Goal: Task Accomplishment & Management: Manage account settings

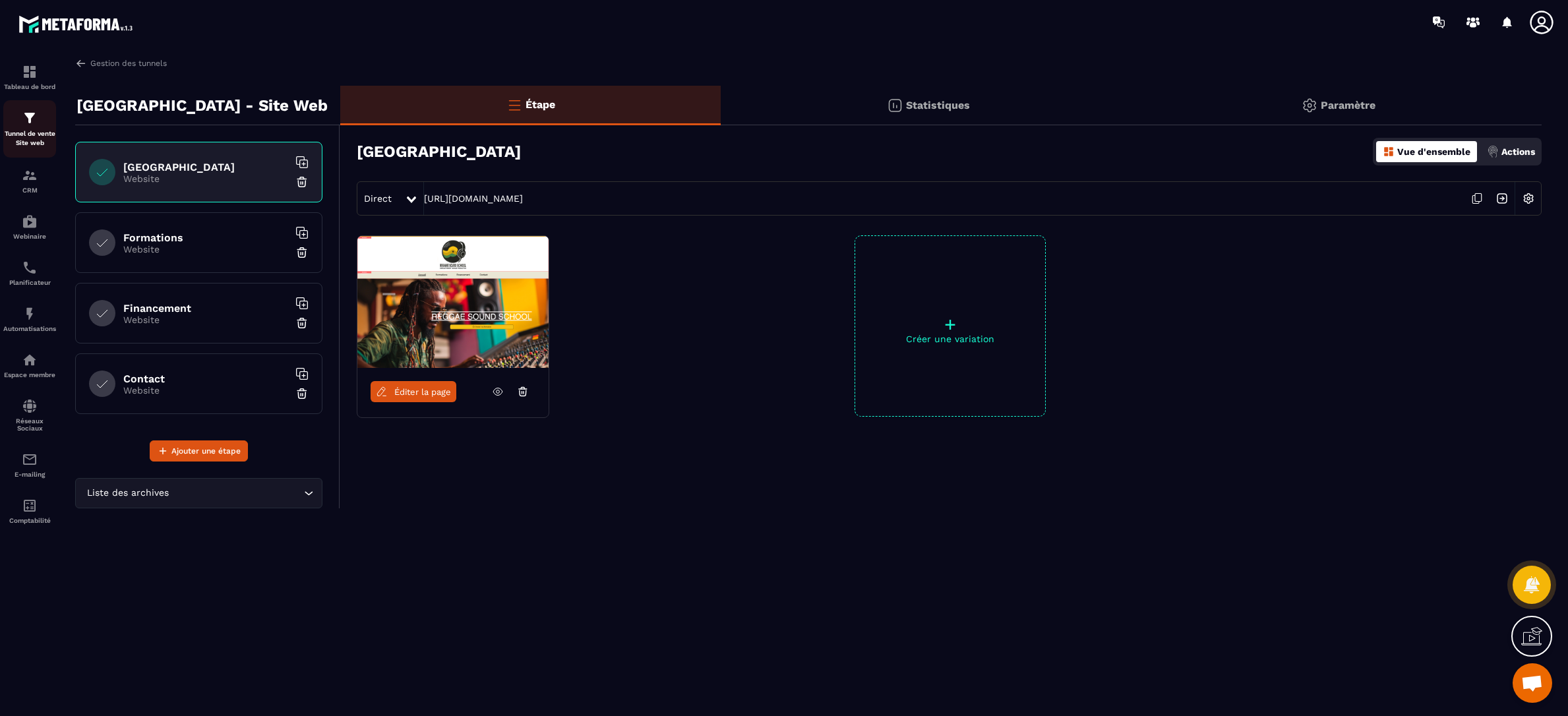
click at [26, 117] on img at bounding box center [29, 117] width 16 height 16
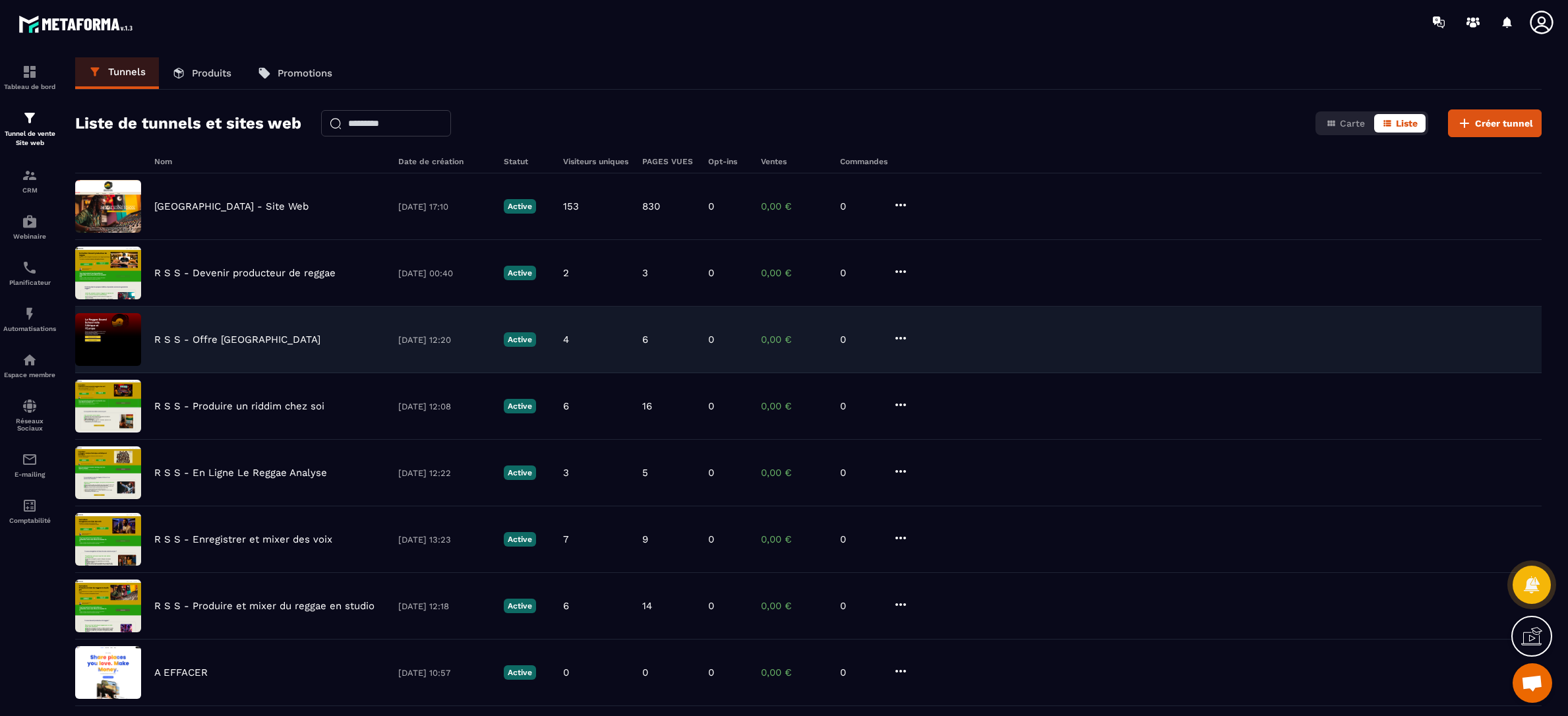
click at [215, 342] on p "R S S - Offre [GEOGRAPHIC_DATA]" at bounding box center [237, 339] width 166 height 12
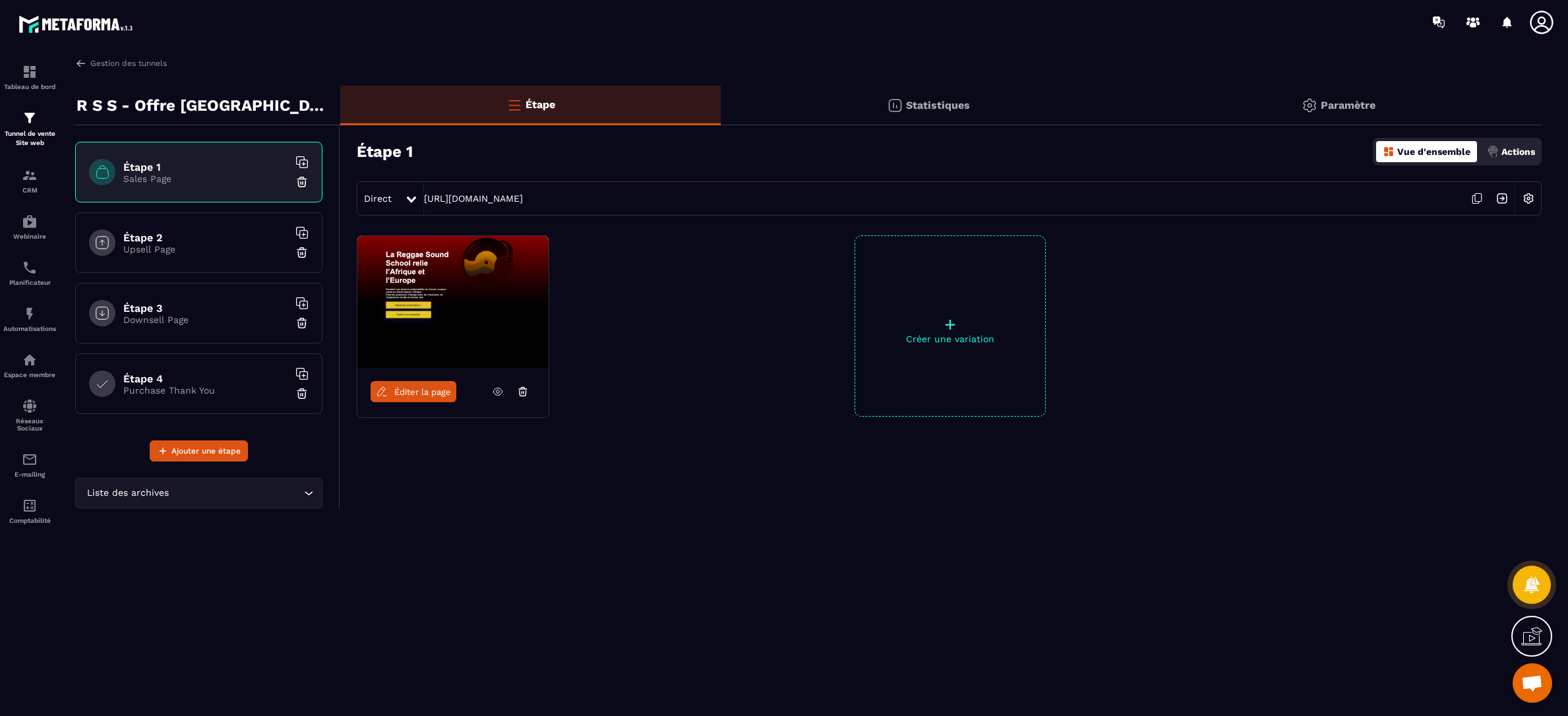
drag, startPoint x: 658, startPoint y: 201, endPoint x: 426, endPoint y: 192, distance: 232.2
click at [426, 192] on div "Direct [URL][DOMAIN_NAME]" at bounding box center [949, 198] width 1185 height 34
click at [1340, 104] on p "Paramètre" at bounding box center [1348, 105] width 55 height 13
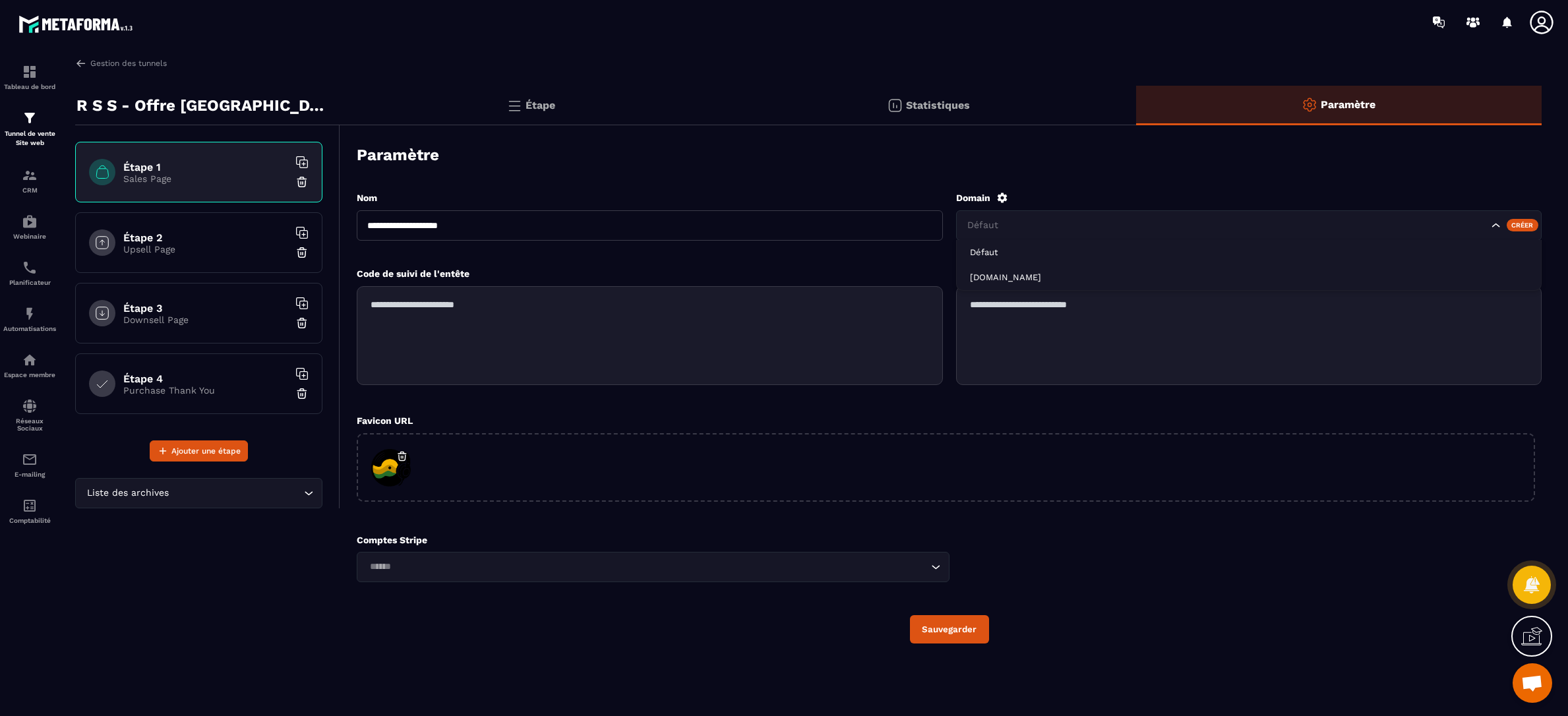
click at [1493, 226] on icon "Search for option" at bounding box center [1496, 225] width 13 height 13
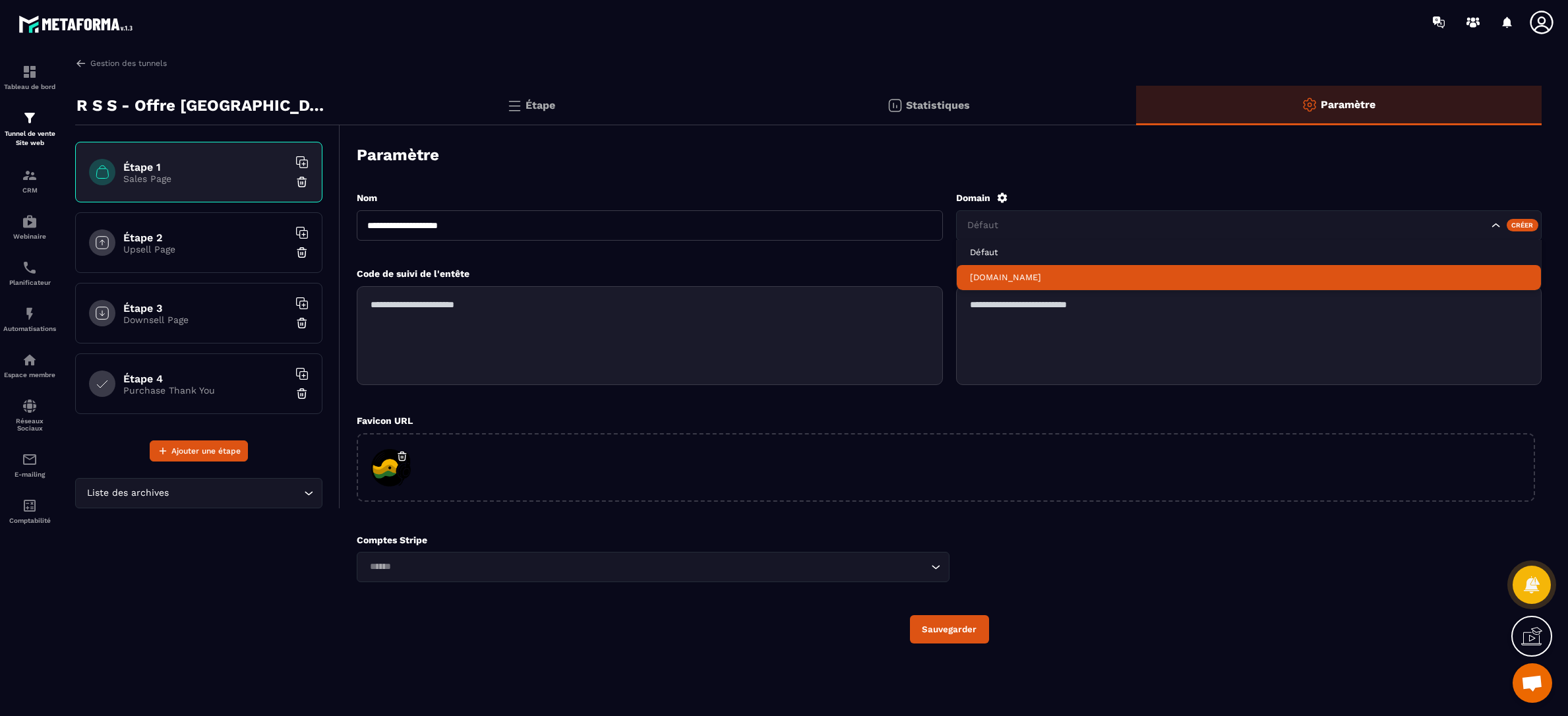
click at [1324, 279] on p "[DOMAIN_NAME]" at bounding box center [1249, 277] width 558 height 12
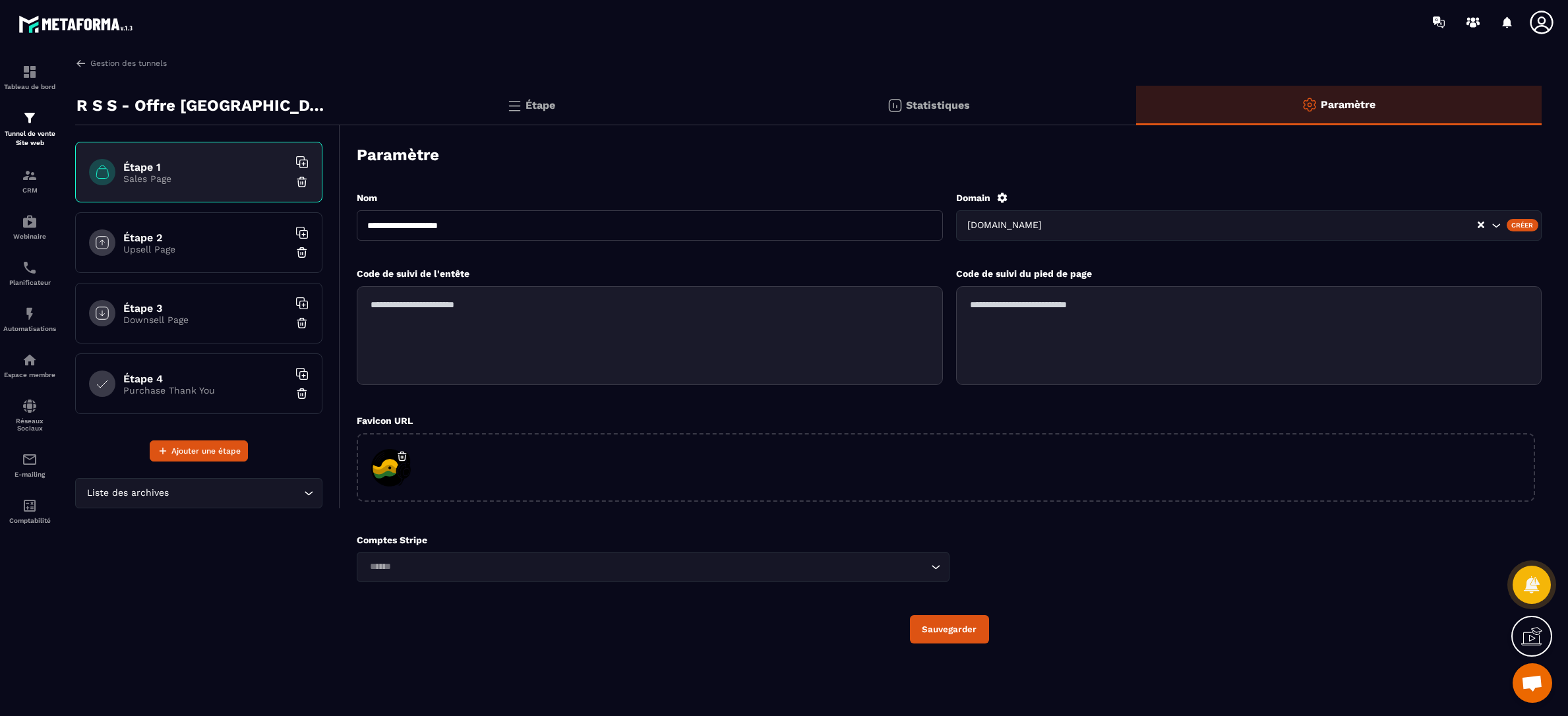
click at [939, 633] on button "Sauvegarder" at bounding box center [950, 629] width 79 height 29
click at [531, 109] on p "Étape" at bounding box center [540, 105] width 30 height 13
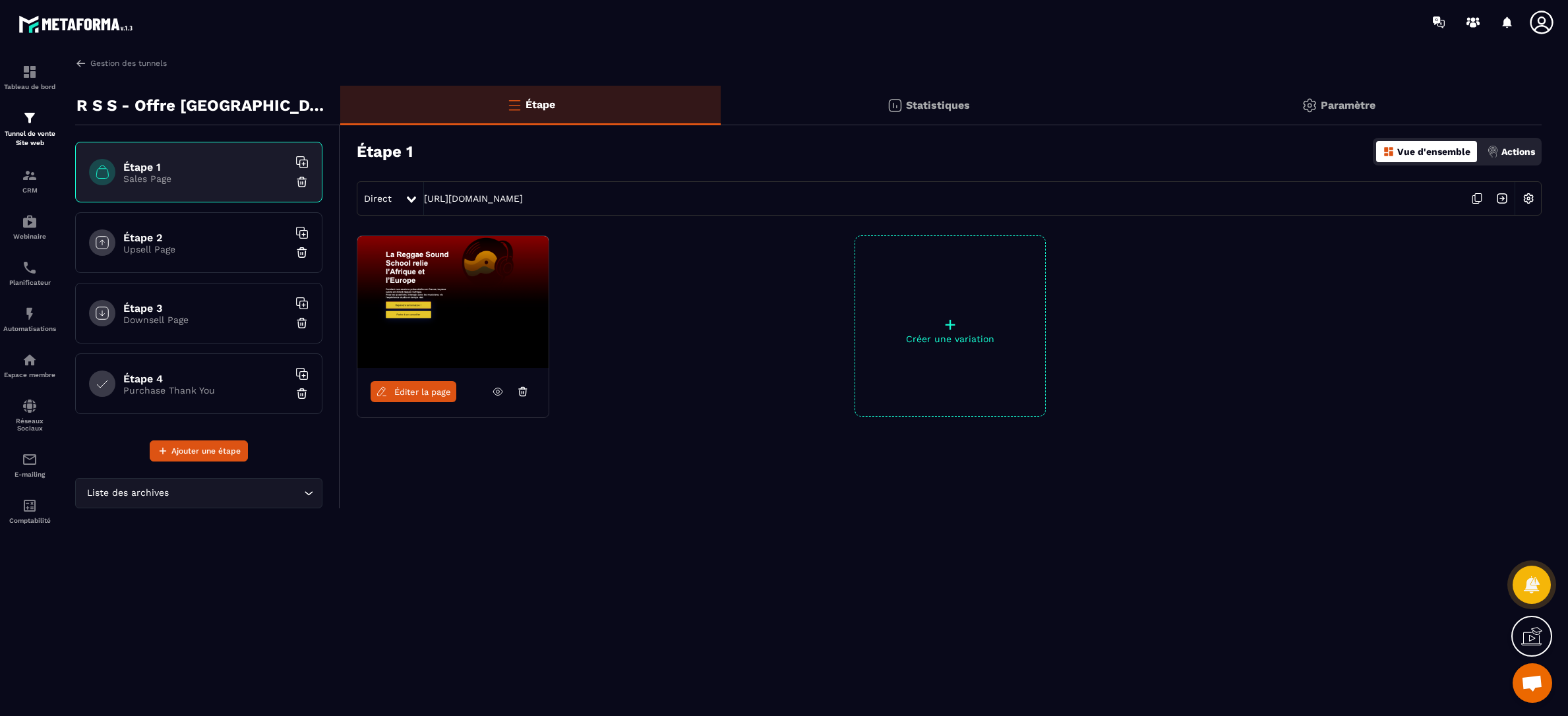
click at [1480, 198] on icon at bounding box center [1477, 198] width 25 height 25
click at [83, 63] on img at bounding box center [81, 63] width 12 height 12
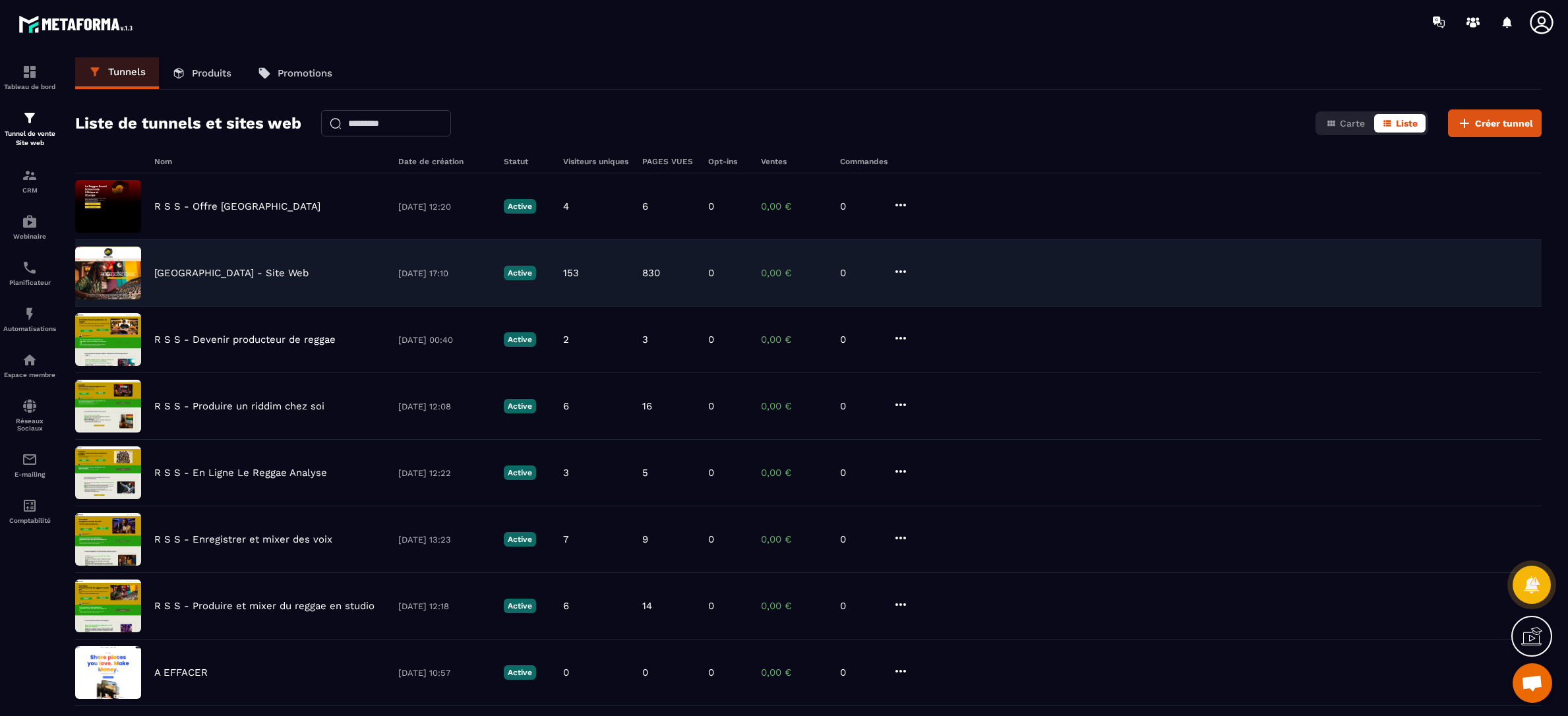
click at [188, 280] on div "[GEOGRAPHIC_DATA] - Site Web [DATE] 17:10 Active 153 830 0 0,00 € 0" at bounding box center [808, 273] width 1466 height 67
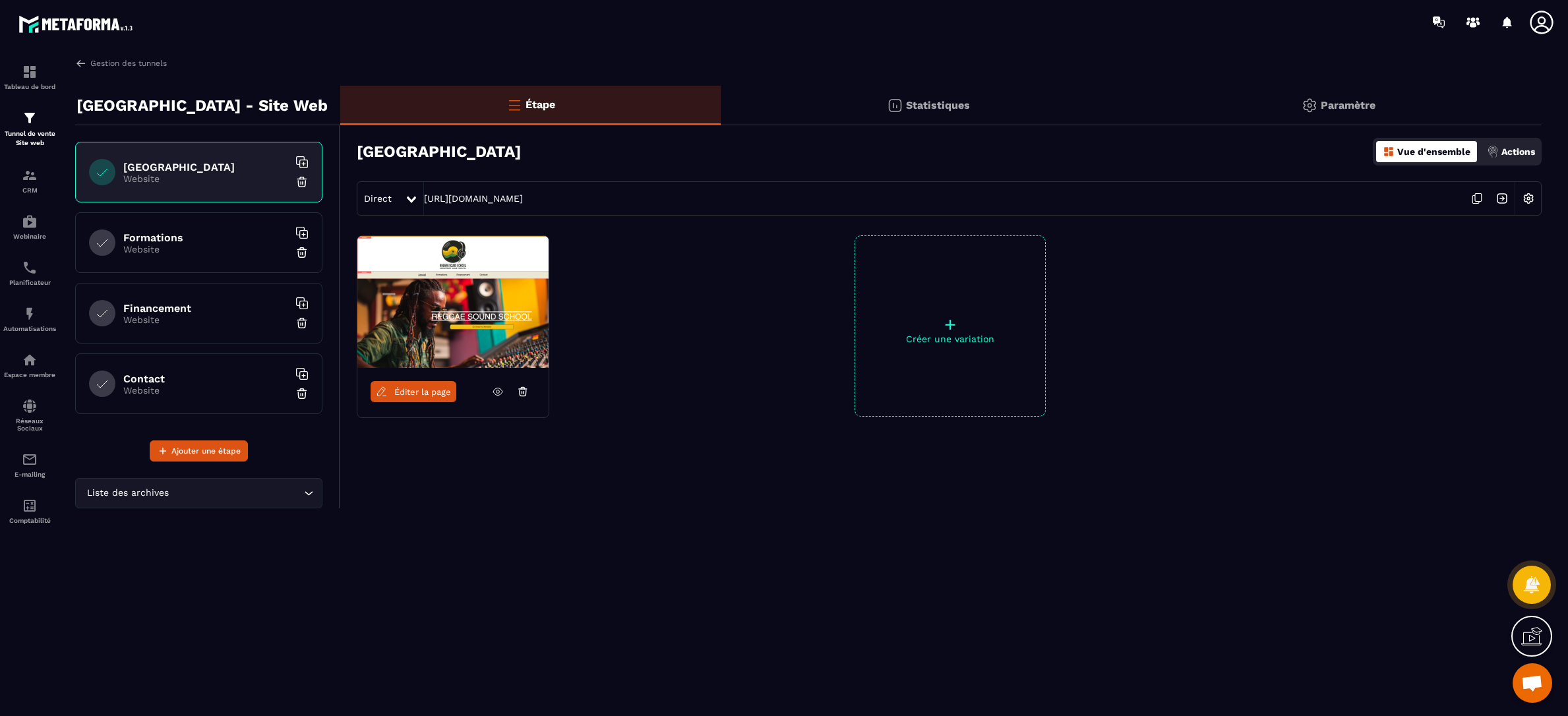
click at [403, 395] on span "Éditer la page" at bounding box center [423, 392] width 57 height 10
